Goal: Task Accomplishment & Management: Manage account settings

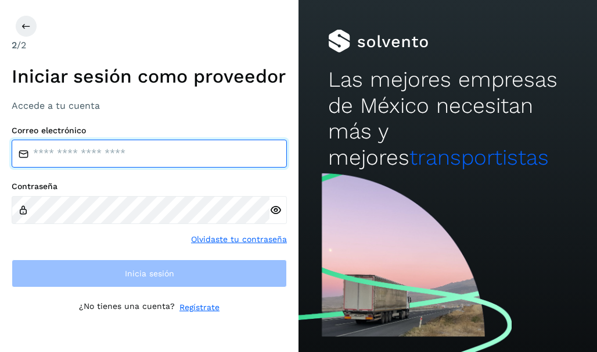
click at [124, 150] on input "email" at bounding box center [149, 153] width 275 height 28
type input "**********"
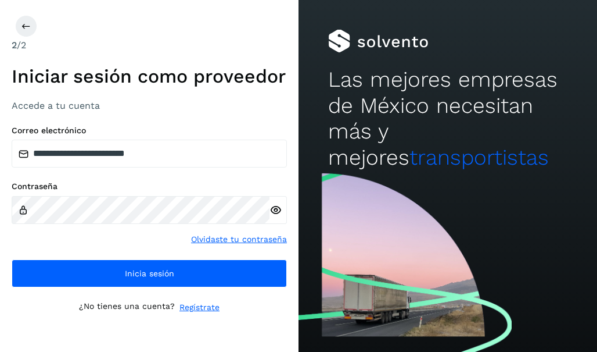
click at [277, 210] on icon at bounding box center [276, 210] width 12 height 12
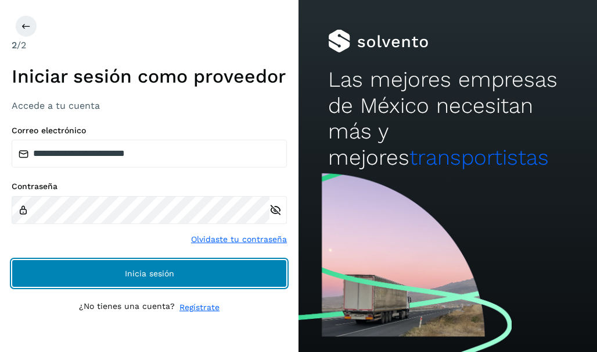
click at [197, 270] on button "Inicia sesión" at bounding box center [149, 273] width 275 height 28
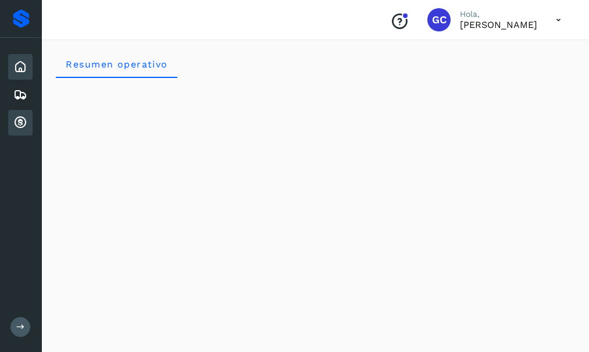
click at [15, 124] on icon at bounding box center [20, 123] width 14 height 14
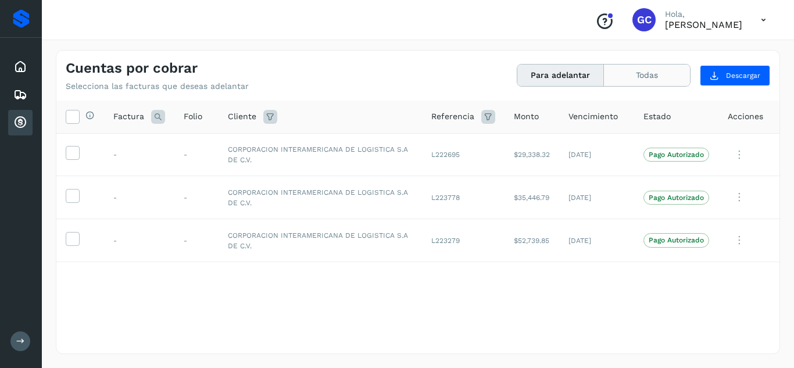
click at [597, 76] on button "Todas" at bounding box center [647, 74] width 86 height 21
